Goal: Transaction & Acquisition: Purchase product/service

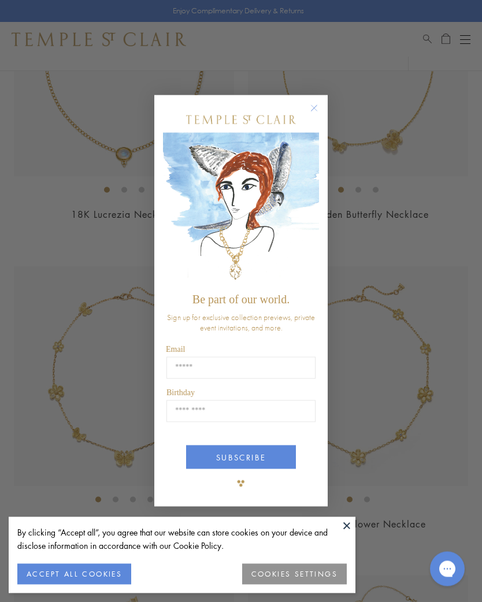
scroll to position [1173, 0]
click at [314, 116] on circle "Close dialog" at bounding box center [314, 109] width 14 height 14
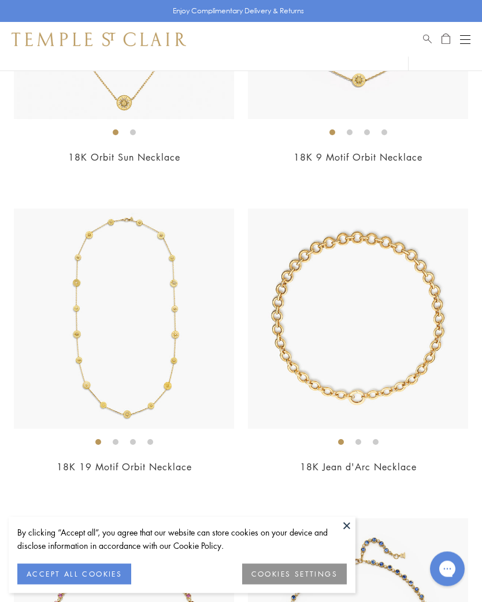
scroll to position [3068, 0]
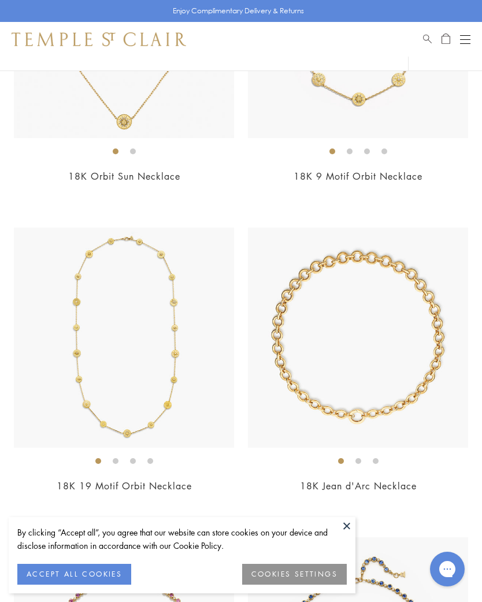
click at [399, 384] on img at bounding box center [358, 338] width 220 height 220
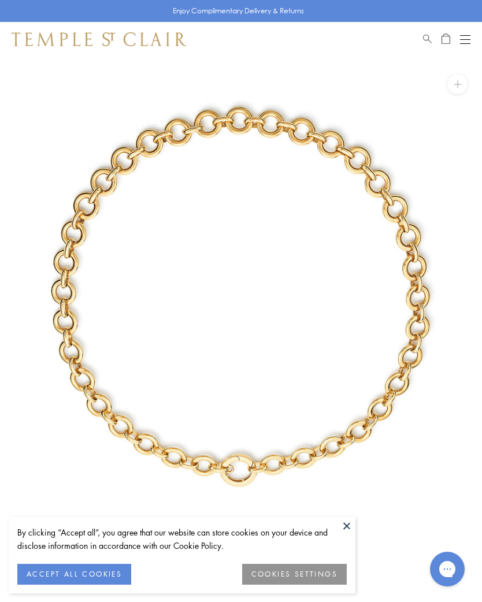
click at [349, 526] on button at bounding box center [346, 525] width 17 height 17
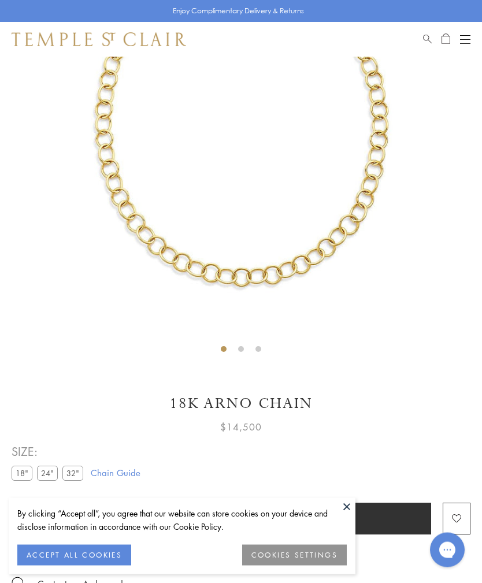
scroll to position [180, 0]
click at [47, 471] on label "24"" at bounding box center [47, 472] width 21 height 14
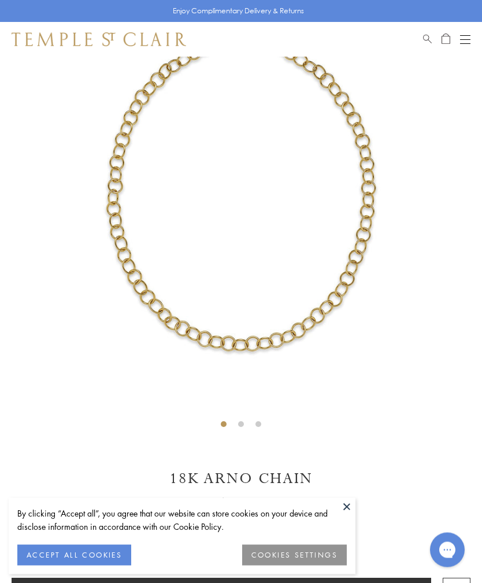
scroll to position [90, 0]
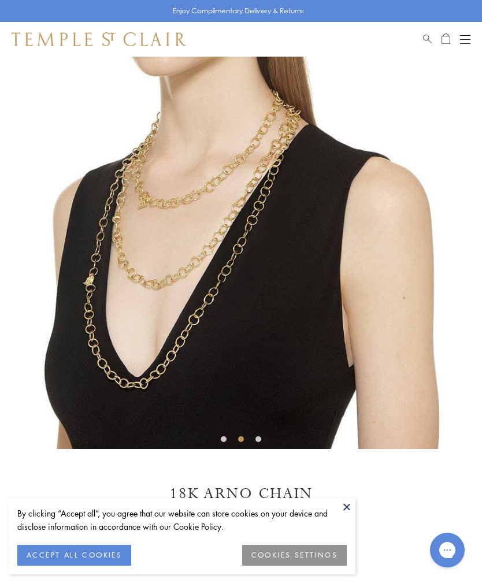
click at [351, 505] on button at bounding box center [346, 506] width 17 height 17
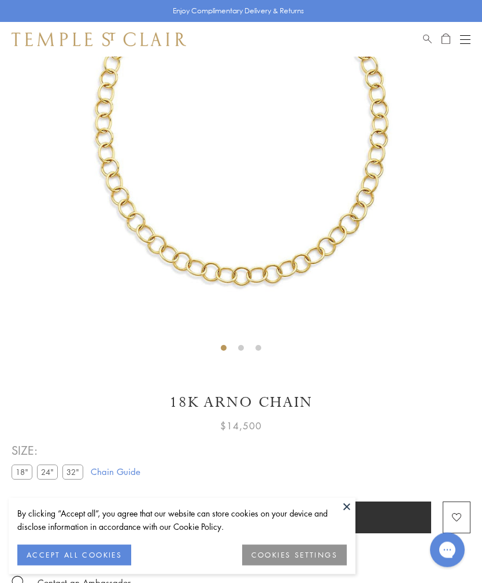
scroll to position [181, 0]
click at [47, 473] on label "24"" at bounding box center [47, 471] width 21 height 14
